Goal: Task Accomplishment & Management: Use online tool/utility

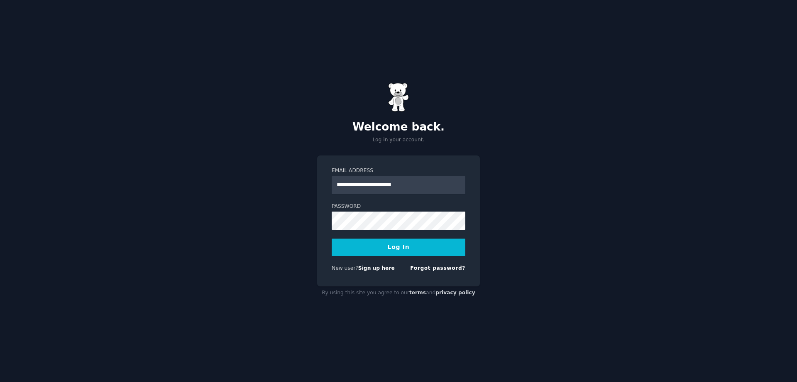
type input "**********"
click at [402, 244] on button "Log In" at bounding box center [399, 246] width 134 height 17
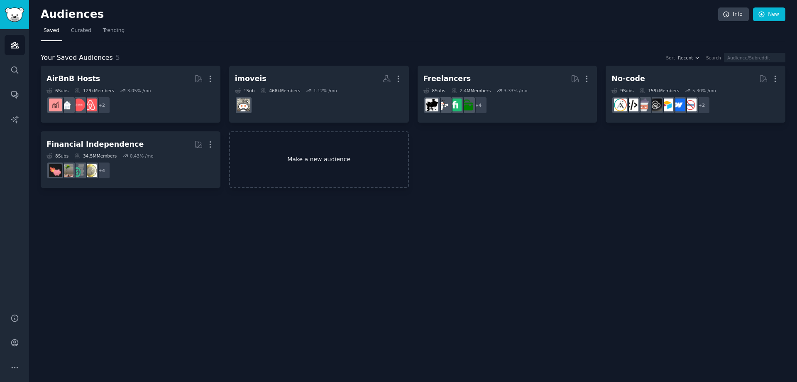
click at [297, 164] on link "Make a new audience" at bounding box center [319, 159] width 180 height 57
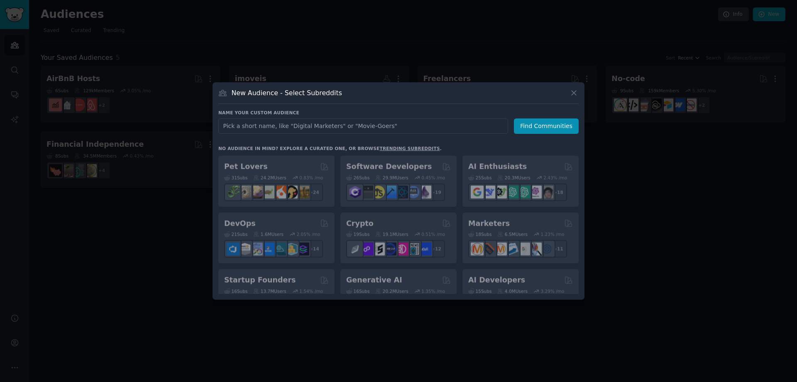
click at [276, 125] on input "text" at bounding box center [363, 125] width 290 height 15
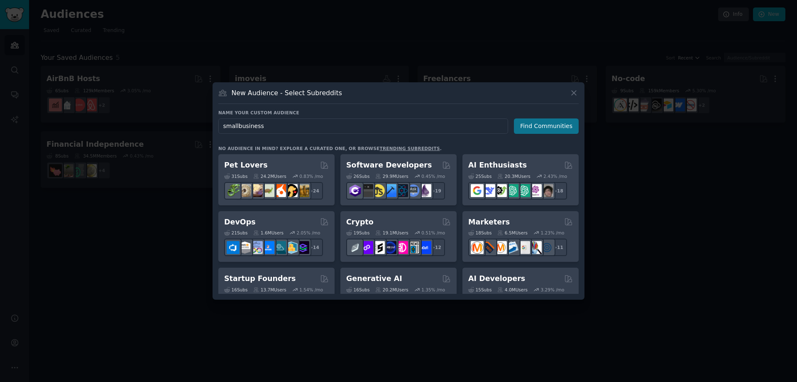
type input "smallbusiness"
click at [539, 123] on button "Find Communities" at bounding box center [546, 125] width 65 height 15
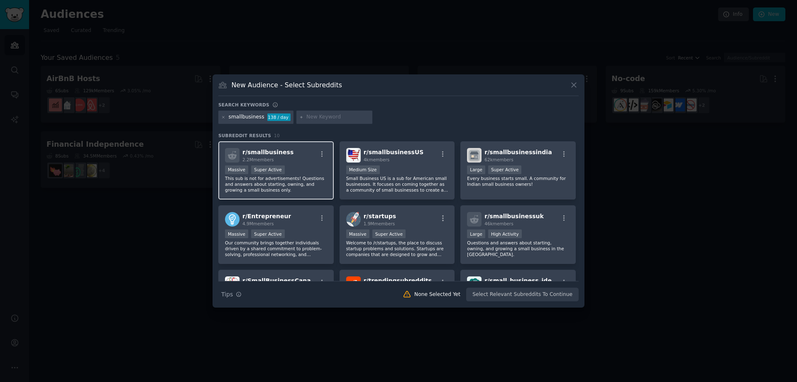
click at [270, 154] on span "r/ smallbusiness" at bounding box center [268, 152] width 51 height 7
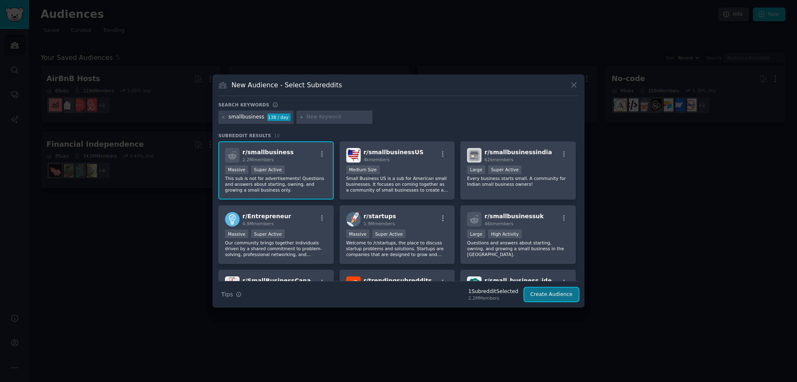
click at [563, 297] on button "Create Audience" at bounding box center [551, 294] width 55 height 14
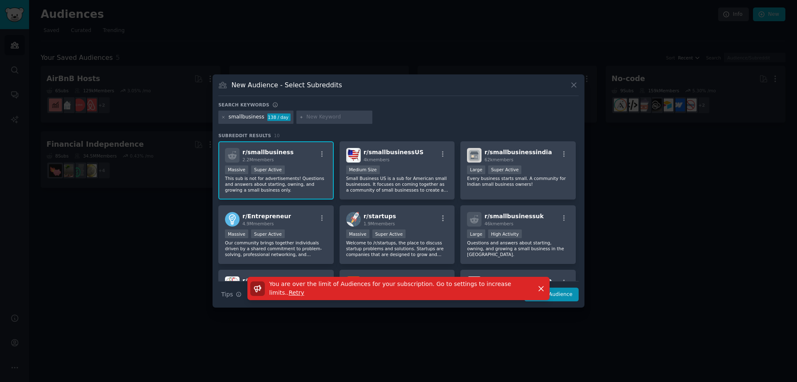
click at [577, 81] on div "New Audience - Select Subreddits Search keywords smallbusiness 138 / day Subred…" at bounding box center [399, 190] width 372 height 233
click at [575, 86] on icon at bounding box center [574, 85] width 5 height 5
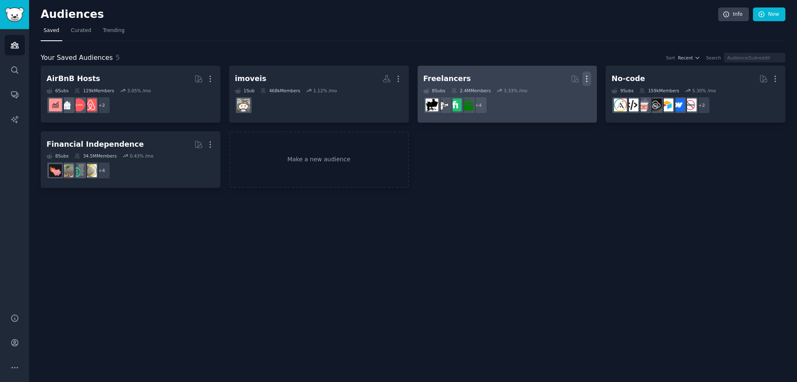
click at [588, 78] on icon "button" at bounding box center [587, 78] width 9 height 9
click at [566, 96] on p "Delete" at bounding box center [564, 96] width 19 height 9
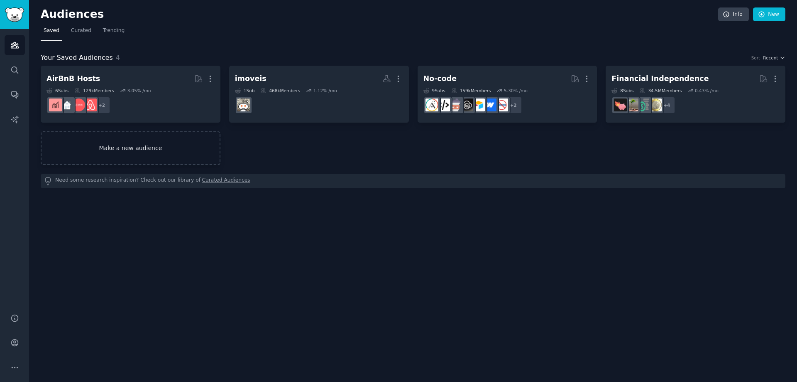
click at [163, 140] on link "Make a new audience" at bounding box center [131, 148] width 180 height 34
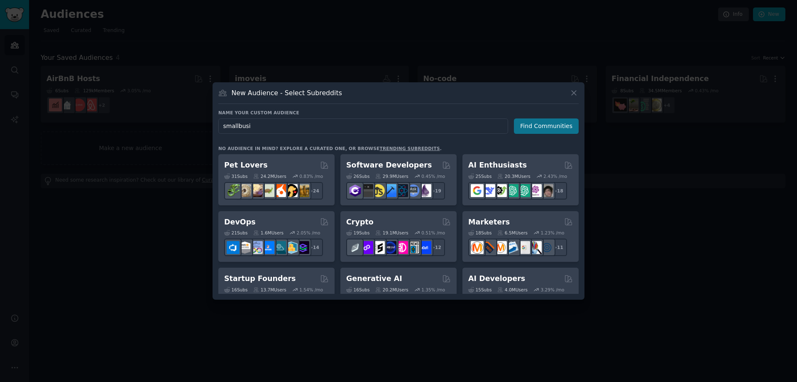
type input "smallbusi"
click at [551, 124] on button "Find Communities" at bounding box center [546, 125] width 65 height 15
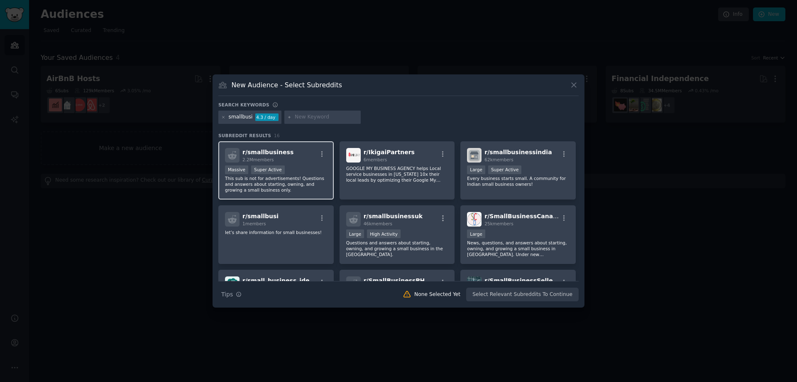
click at [293, 165] on div "Massive Super Active" at bounding box center [276, 170] width 102 height 10
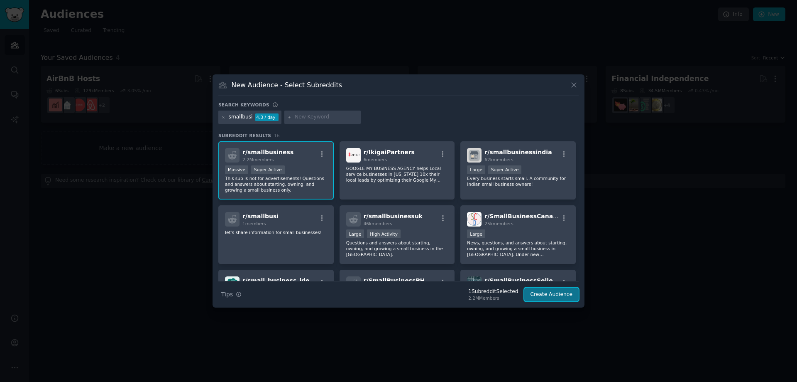
click at [549, 294] on button "Create Audience" at bounding box center [551, 294] width 55 height 14
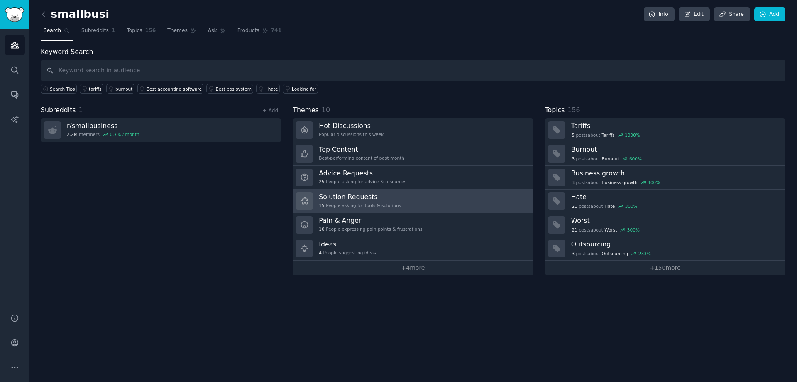
click at [371, 205] on div "15 People asking for tools & solutions" at bounding box center [360, 205] width 82 height 6
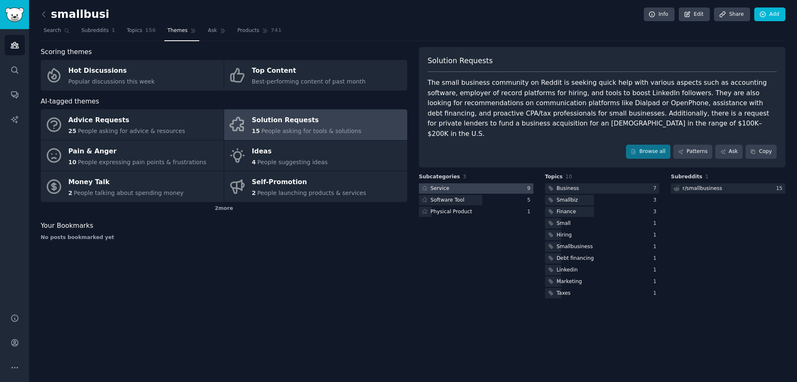
click at [426, 185] on icon at bounding box center [425, 188] width 6 height 6
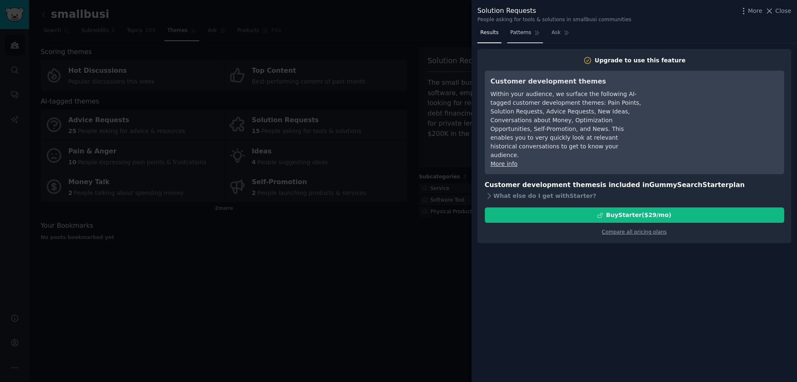
click at [526, 35] on span "Patterns" at bounding box center [520, 32] width 21 height 7
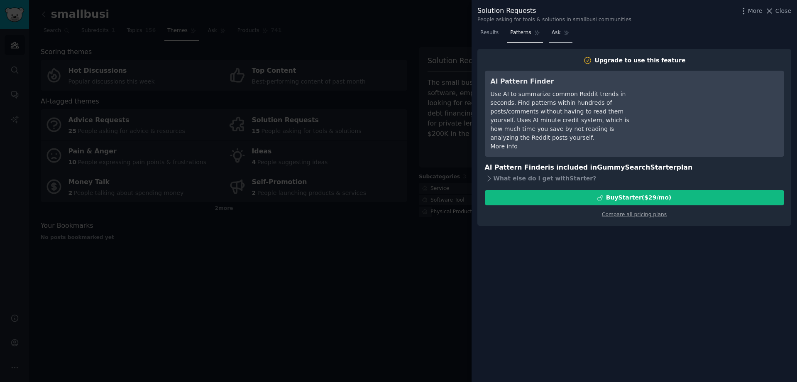
click at [552, 35] on span "Ask" at bounding box center [556, 32] width 9 height 7
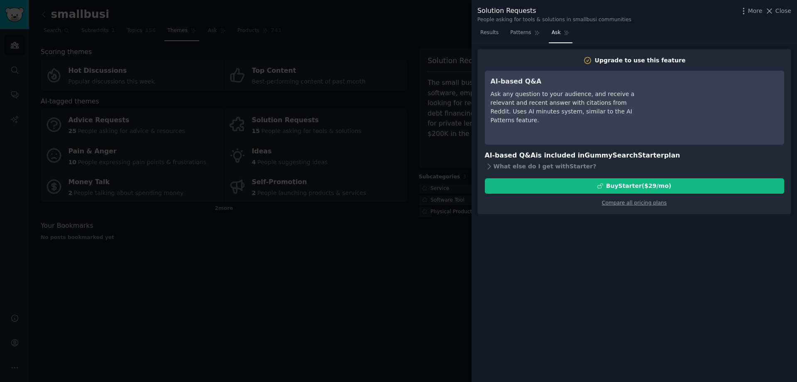
click at [415, 211] on div at bounding box center [398, 191] width 797 height 382
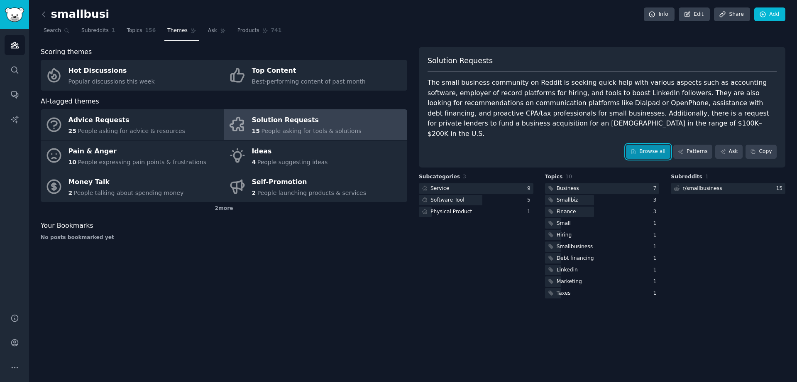
click at [659, 145] on link "Browse all" at bounding box center [648, 152] width 44 height 14
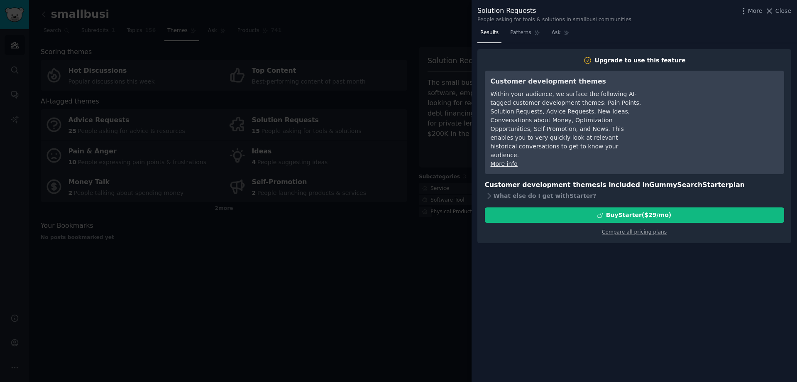
click at [443, 224] on div at bounding box center [398, 191] width 797 height 382
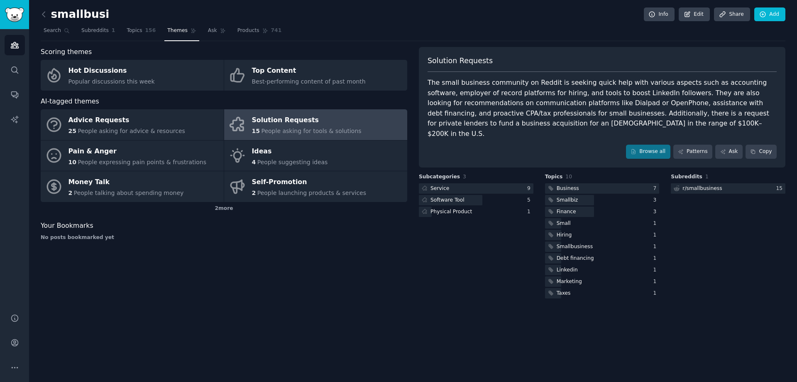
click at [279, 130] on span "People asking for tools & solutions" at bounding box center [311, 130] width 100 height 7
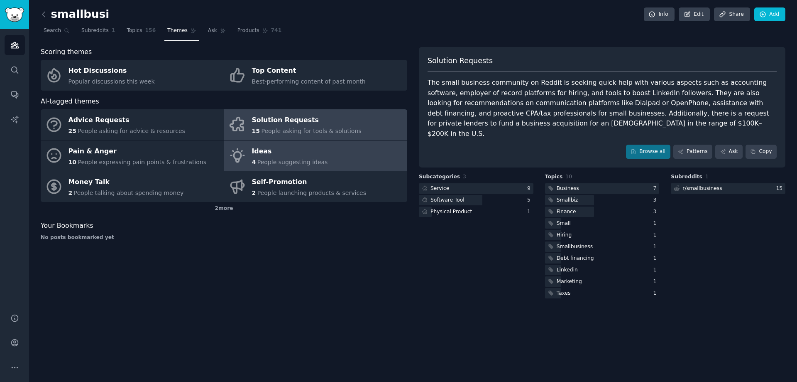
click at [278, 152] on div "Ideas" at bounding box center [290, 151] width 76 height 13
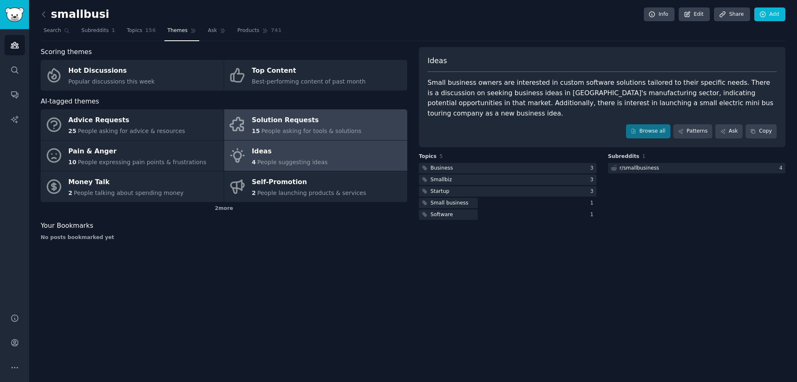
click at [281, 134] on span "People asking for tools & solutions" at bounding box center [311, 130] width 100 height 7
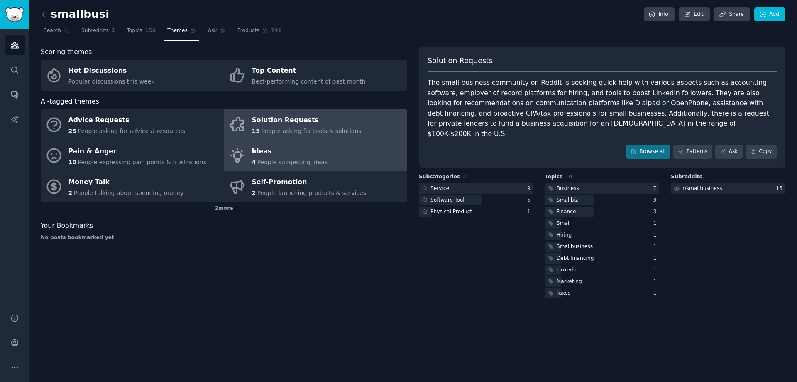
click at [287, 155] on div "Ideas" at bounding box center [290, 151] width 76 height 13
